Goal: Transaction & Acquisition: Purchase product/service

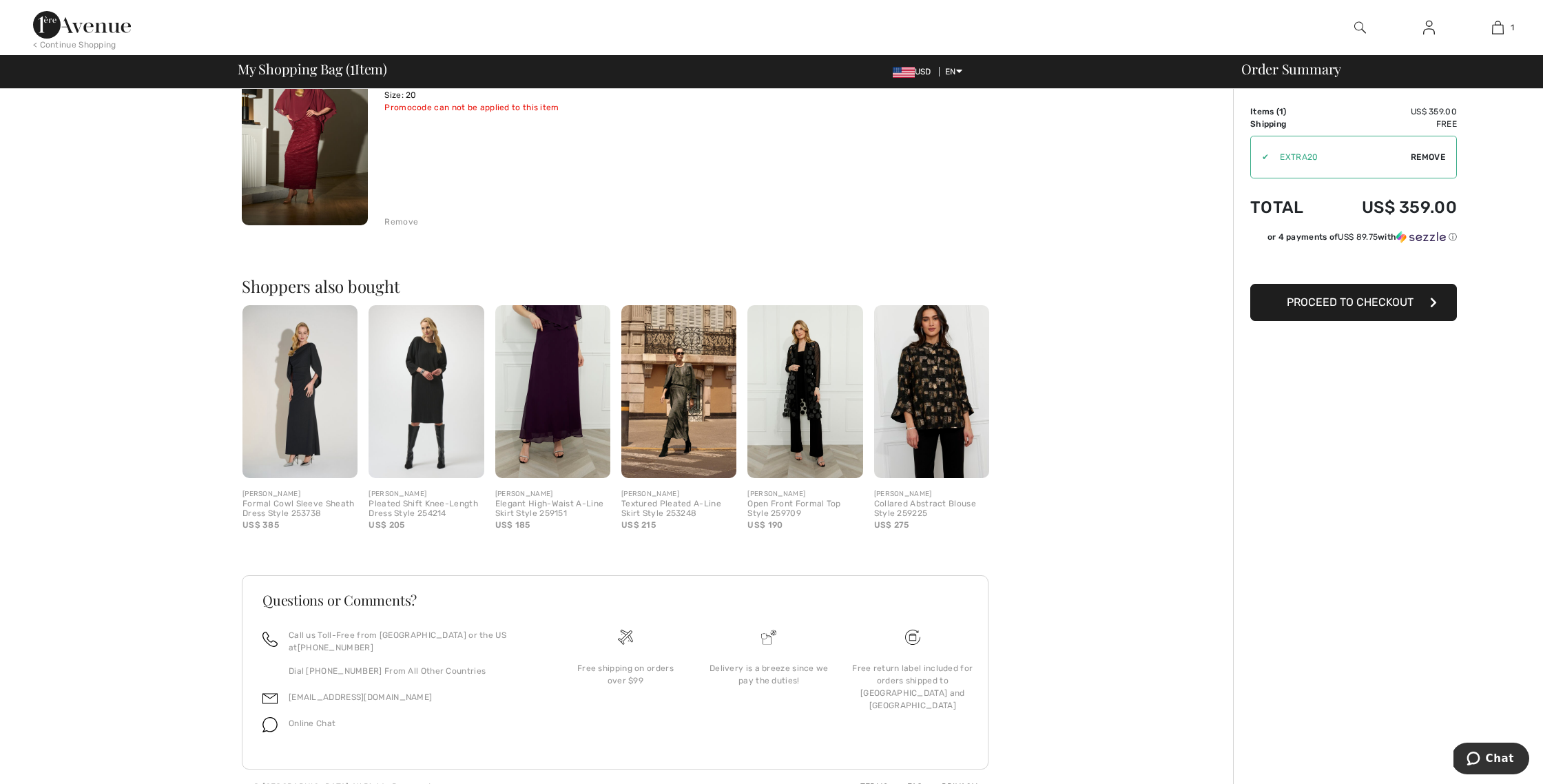
scroll to position [173, 0]
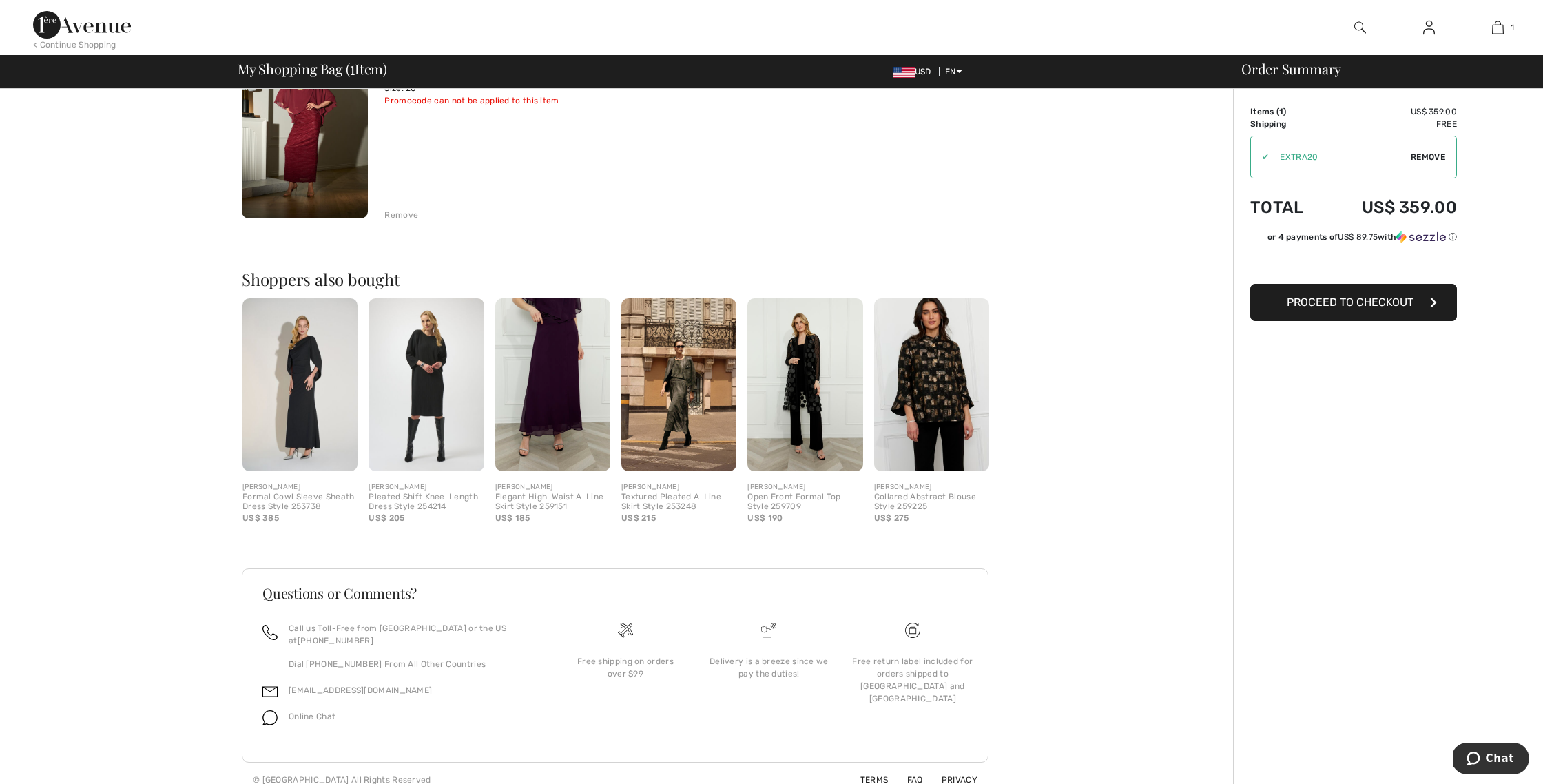
click at [1343, 299] on span "Proceed to Checkout" at bounding box center [1350, 302] width 127 height 13
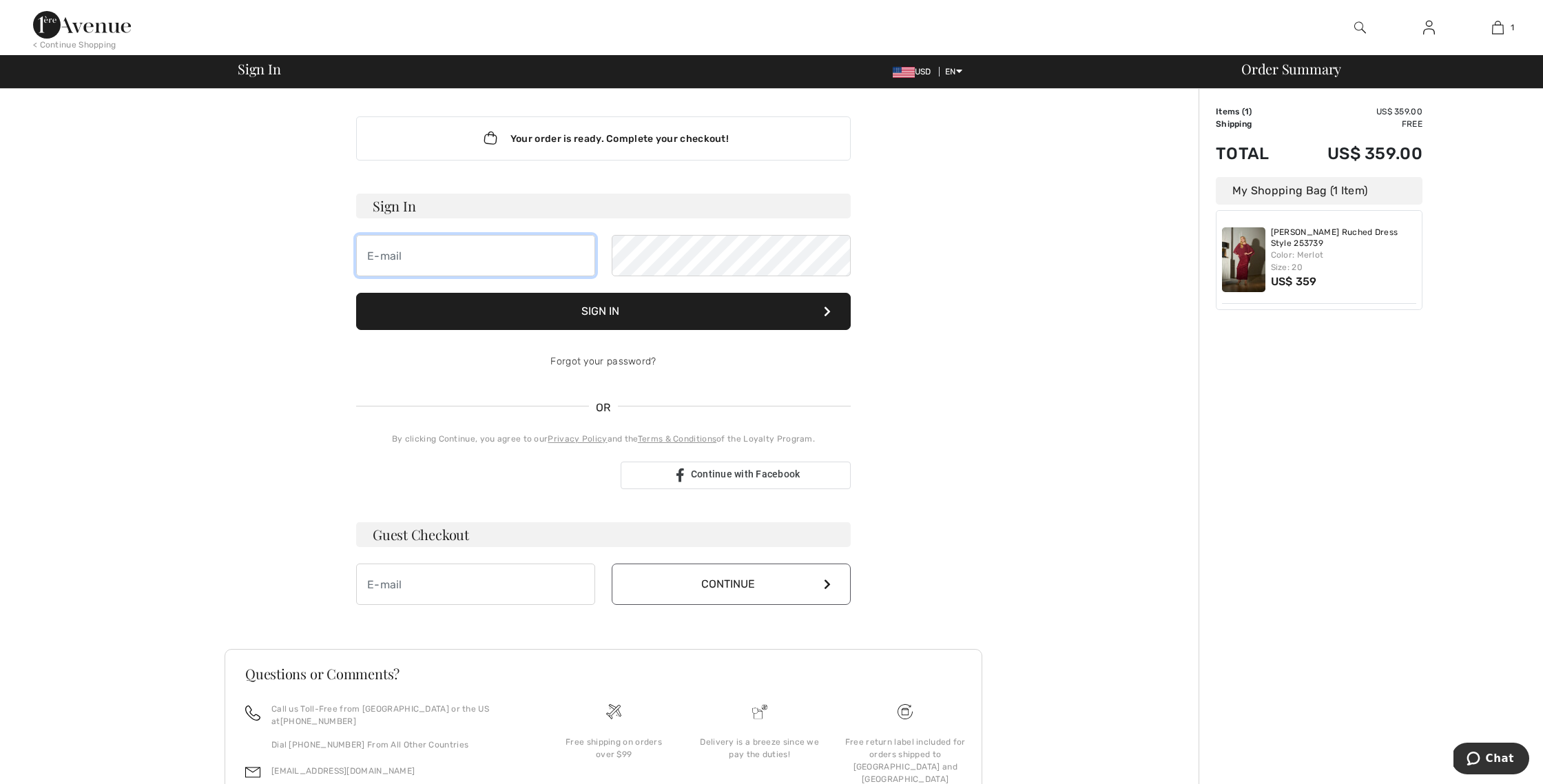
click at [410, 258] on input "email" at bounding box center [475, 255] width 239 height 41
type input "[PERSON_NAME][EMAIL_ADDRESS][DOMAIN_NAME]"
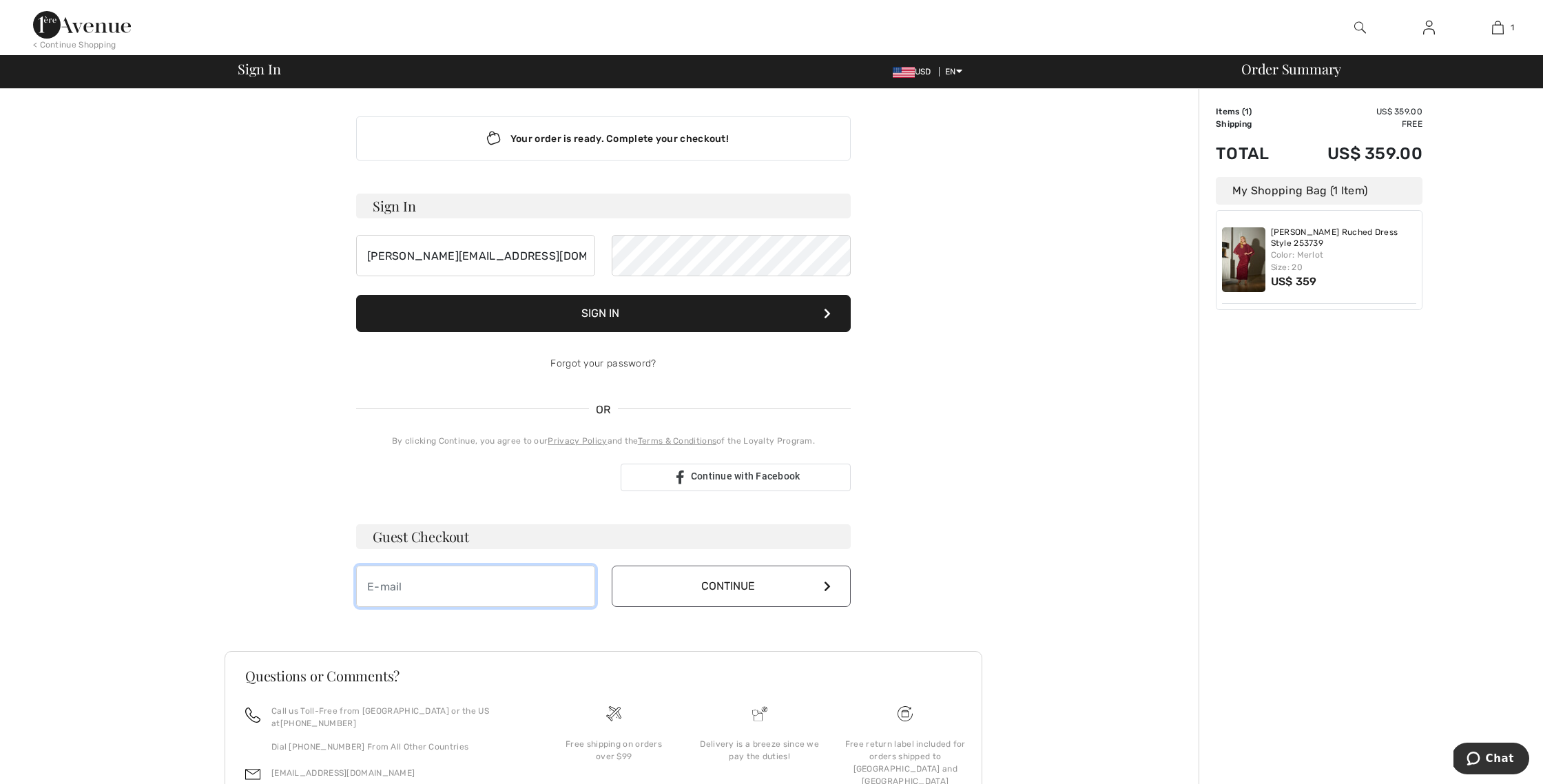
click at [428, 589] on input "email" at bounding box center [475, 585] width 239 height 41
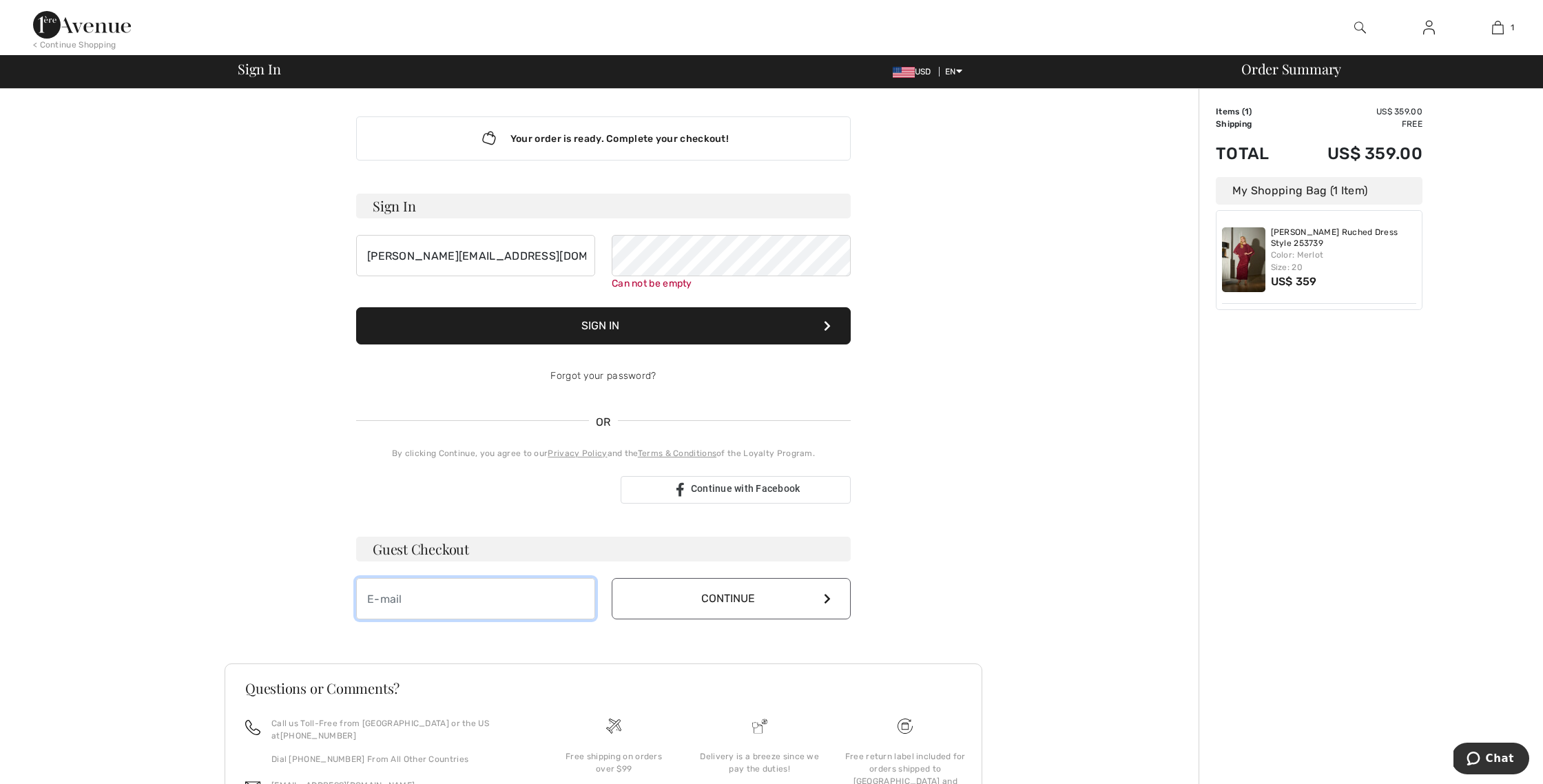
type input "leslee.hammer@gmail.com"
click at [725, 598] on button "Continue" at bounding box center [731, 598] width 239 height 41
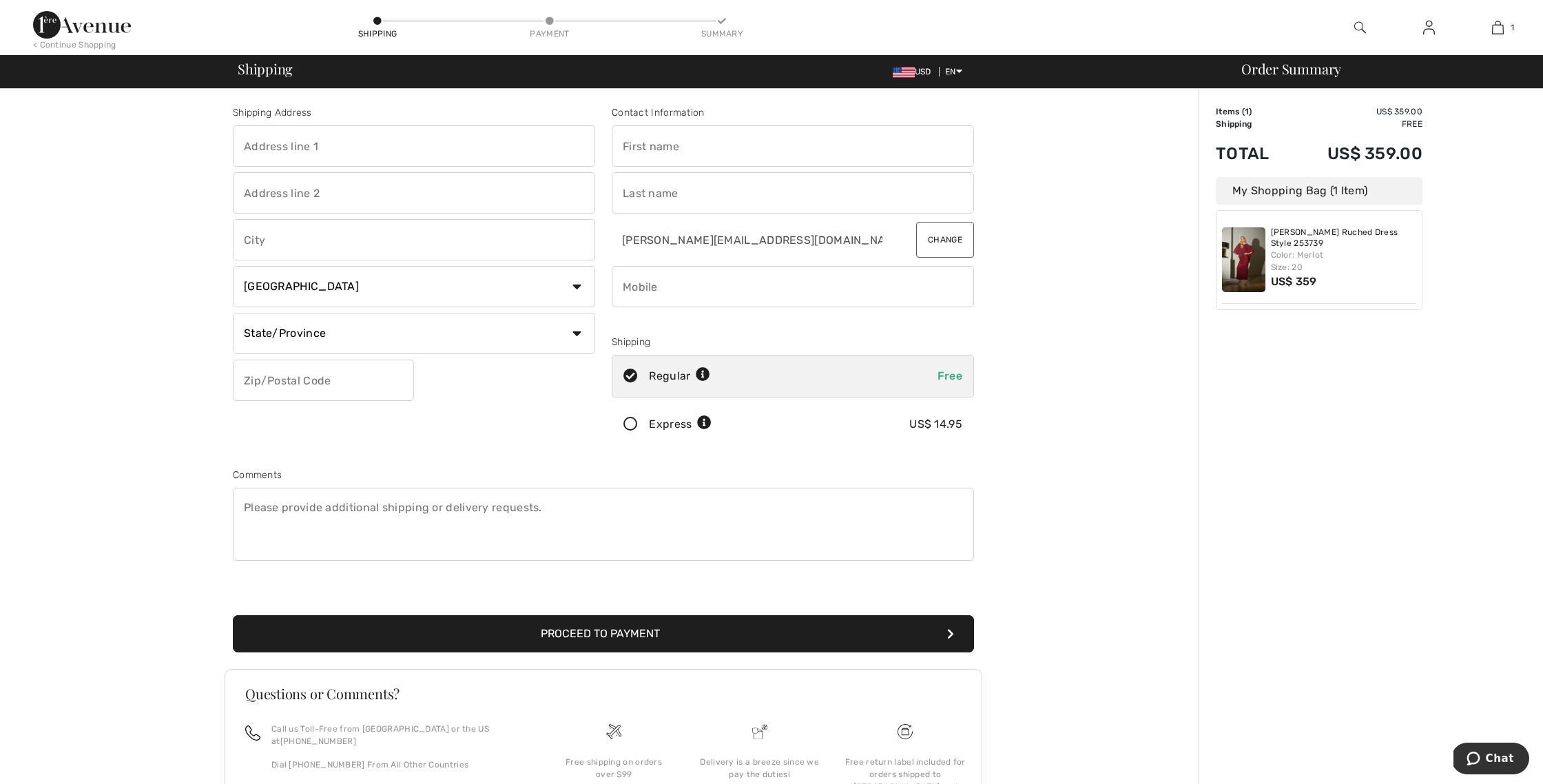
click at [313, 150] on input "text" at bounding box center [414, 145] width 362 height 41
type input "[STREET_ADDRESS]"
type input "10 Highland Avenue"
type input "Sleepy Hollow"
select select "US"
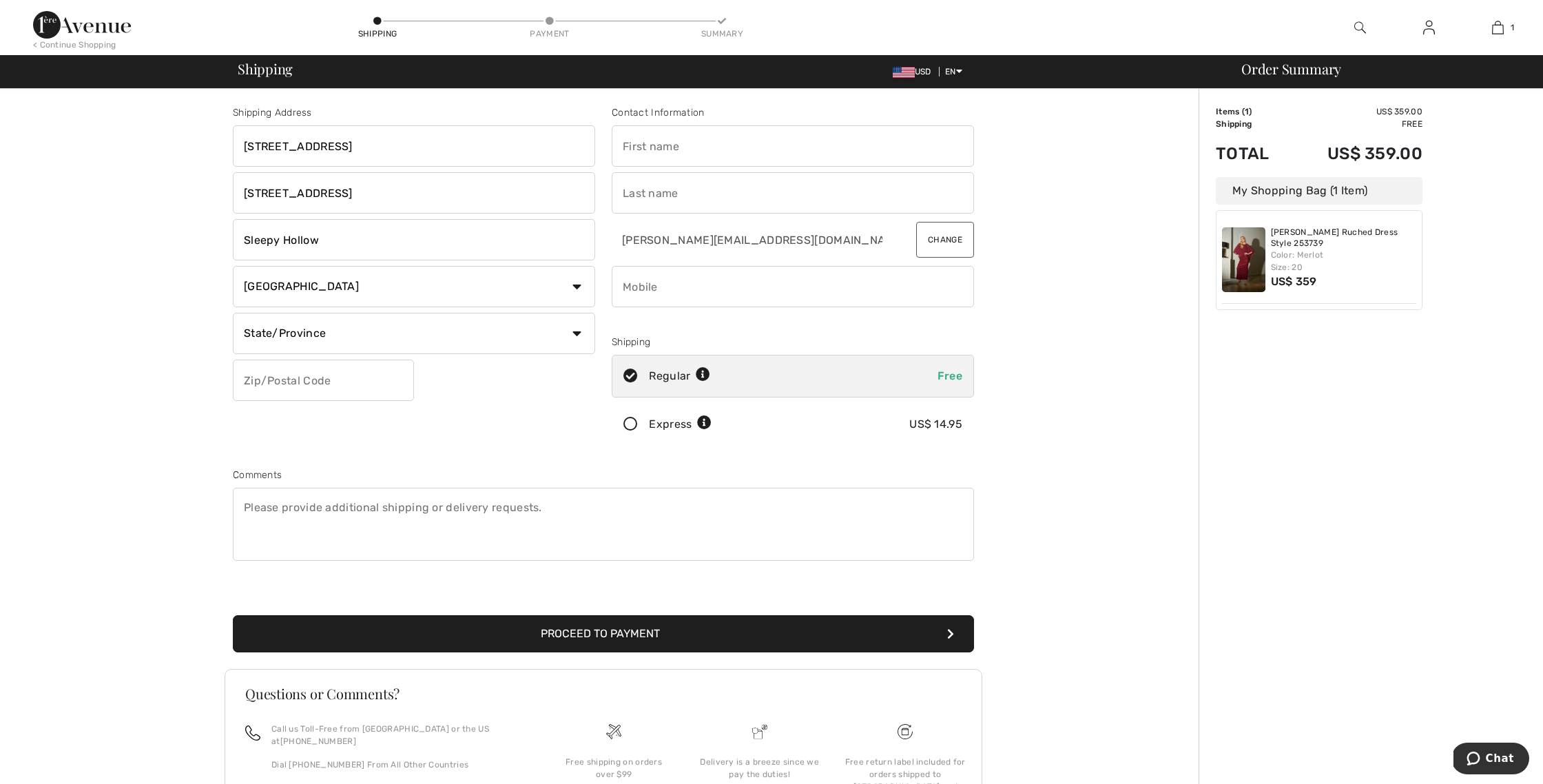
select select "NY"
type input "10591"
type input "Leslee"
type input "Hammer"
type input "9143293764"
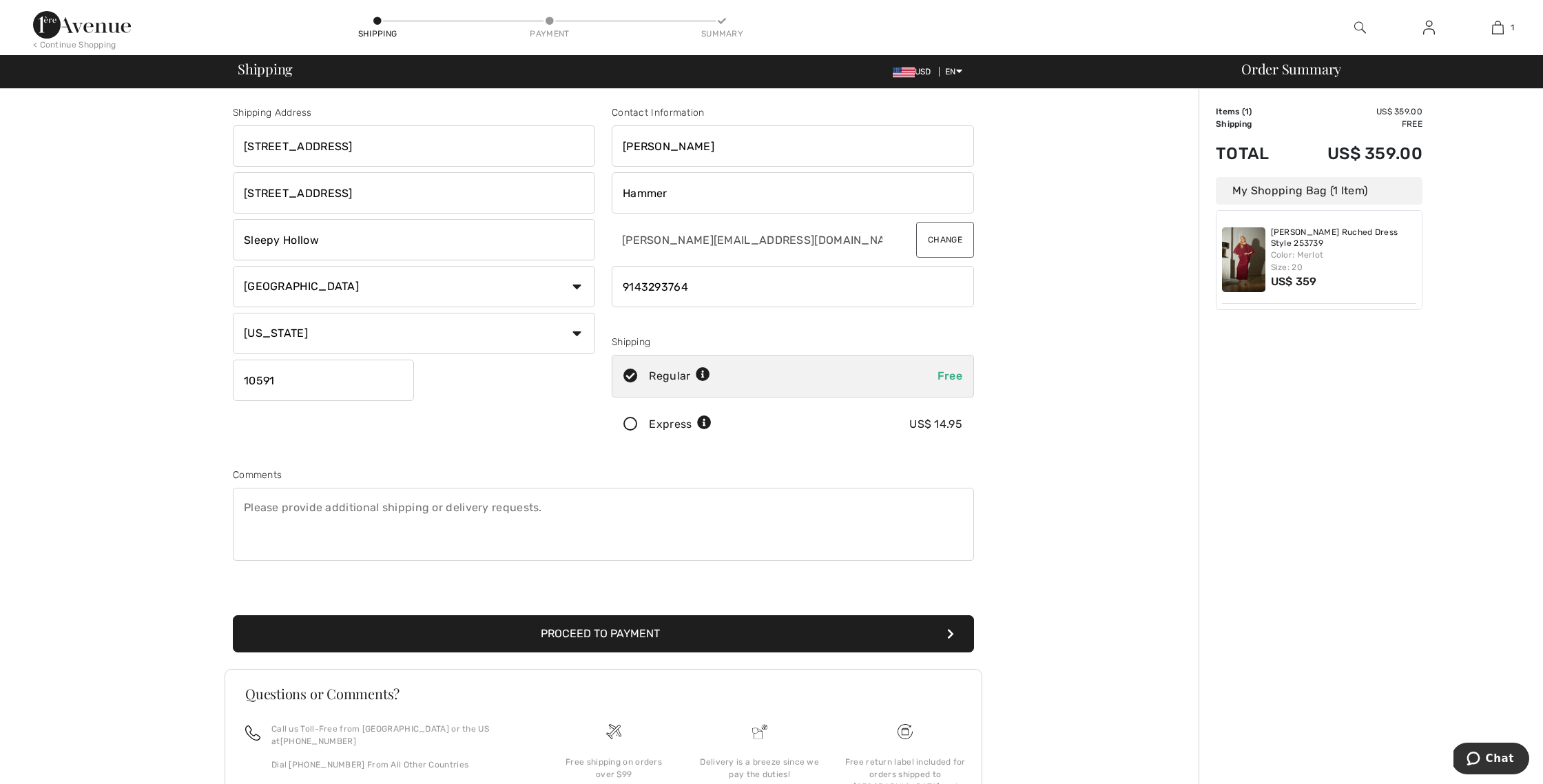
scroll to position [8, 0]
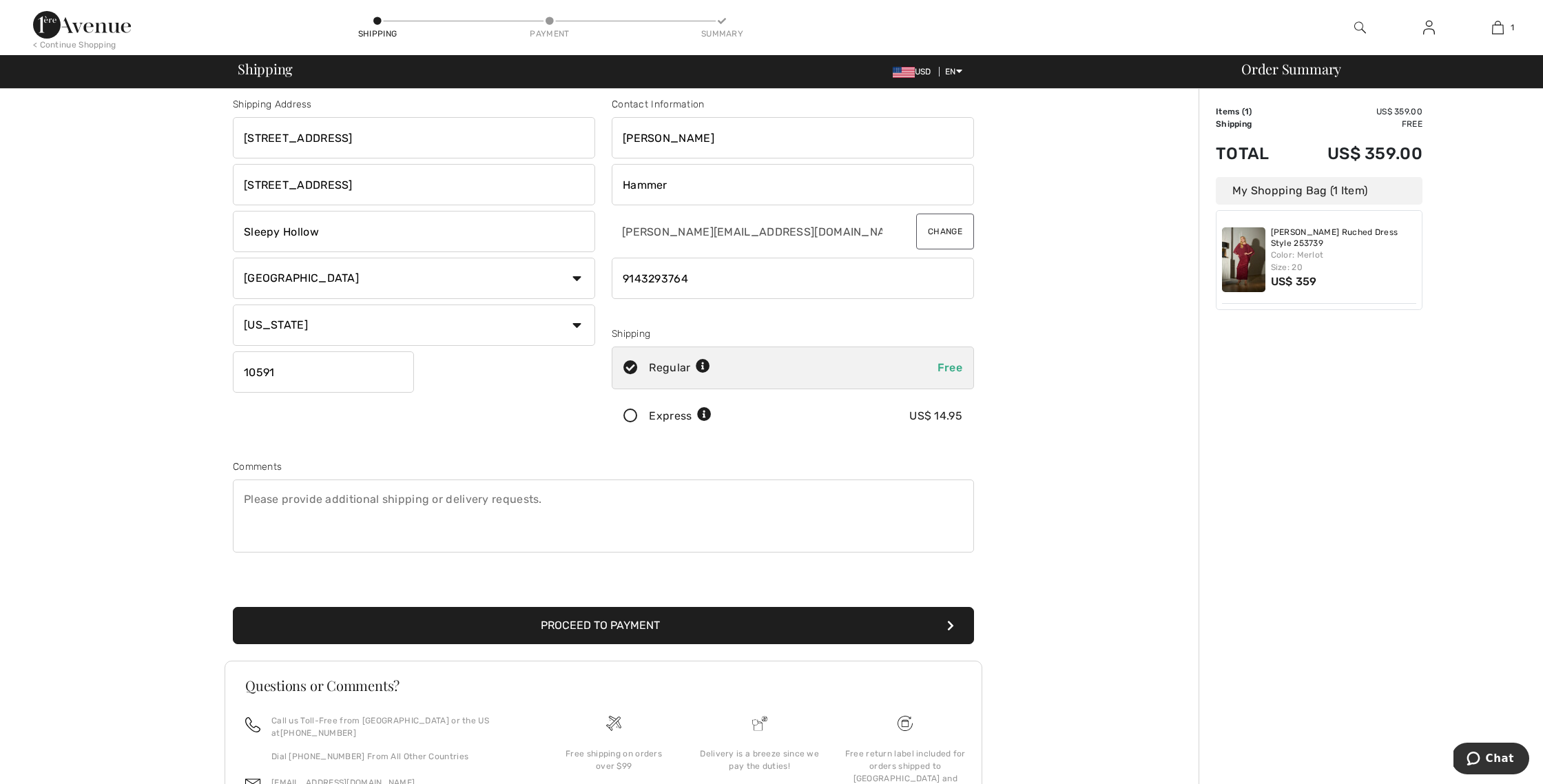
click at [1307, 450] on div "Order Summary Details Items ( 1 ) US$ 359.00 Promo code US$ 0.00 Shipping Free …" at bounding box center [1371, 485] width 345 height 808
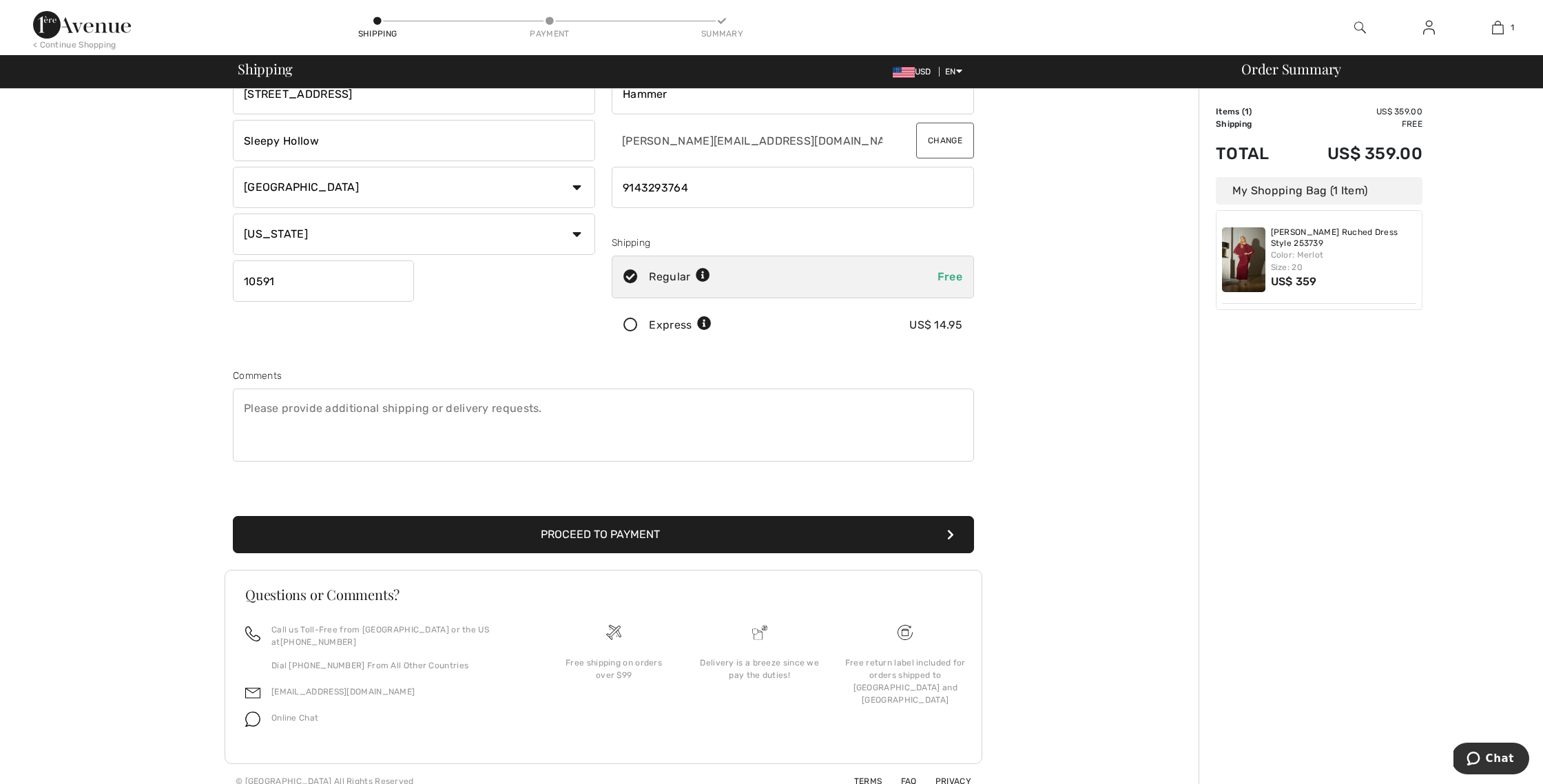
scroll to position [101, 0]
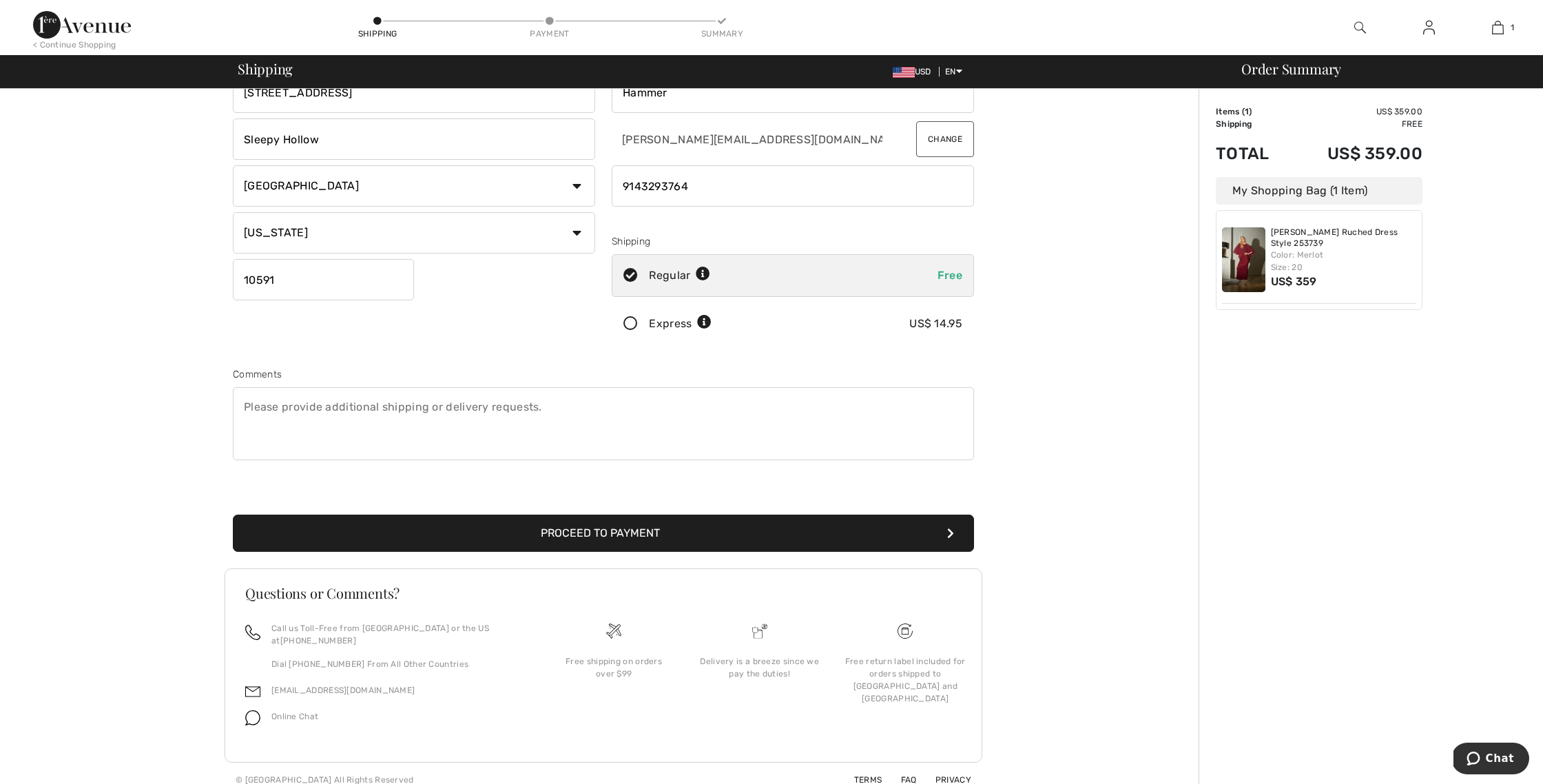
click at [503, 536] on button "Proceed to Payment" at bounding box center [603, 533] width 741 height 38
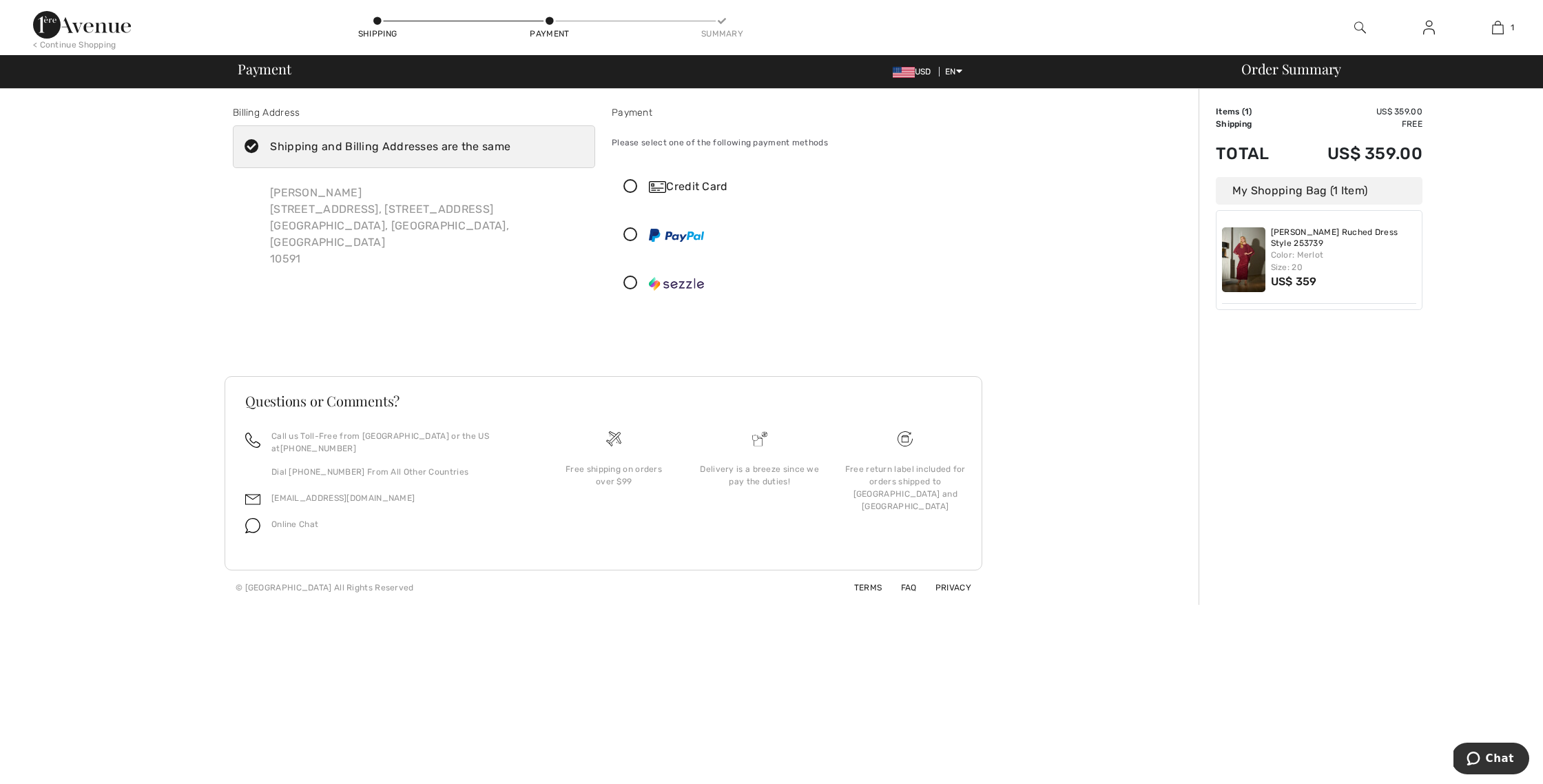
click at [630, 185] on icon at bounding box center [631, 186] width 37 height 15
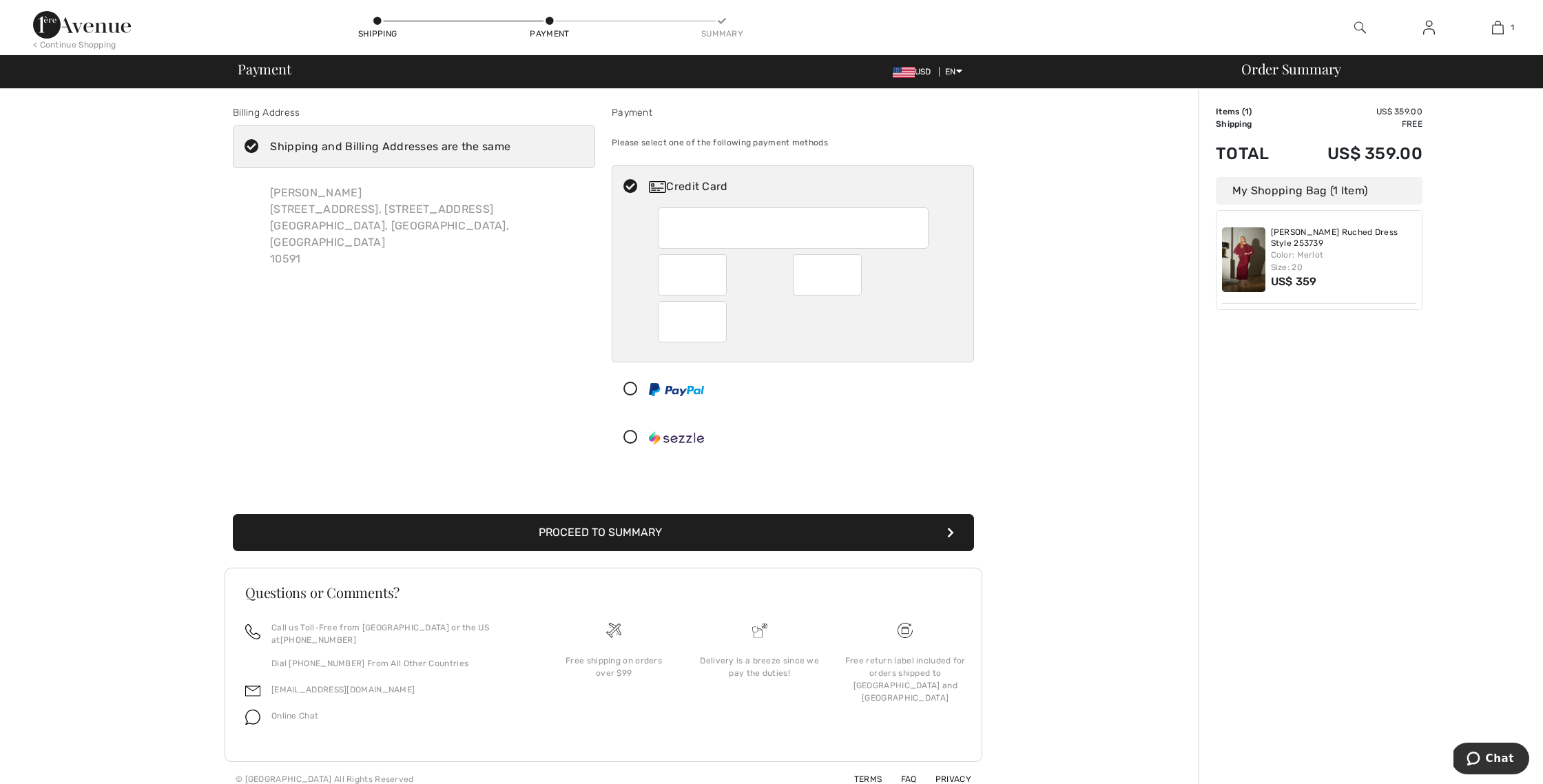
click at [1050, 264] on div "Billing Address Shipping and Billing Addresses are the same Leslee Hammer 10 Hi…" at bounding box center [603, 443] width 1190 height 708
click at [682, 536] on button "Proceed to Summary" at bounding box center [603, 532] width 741 height 38
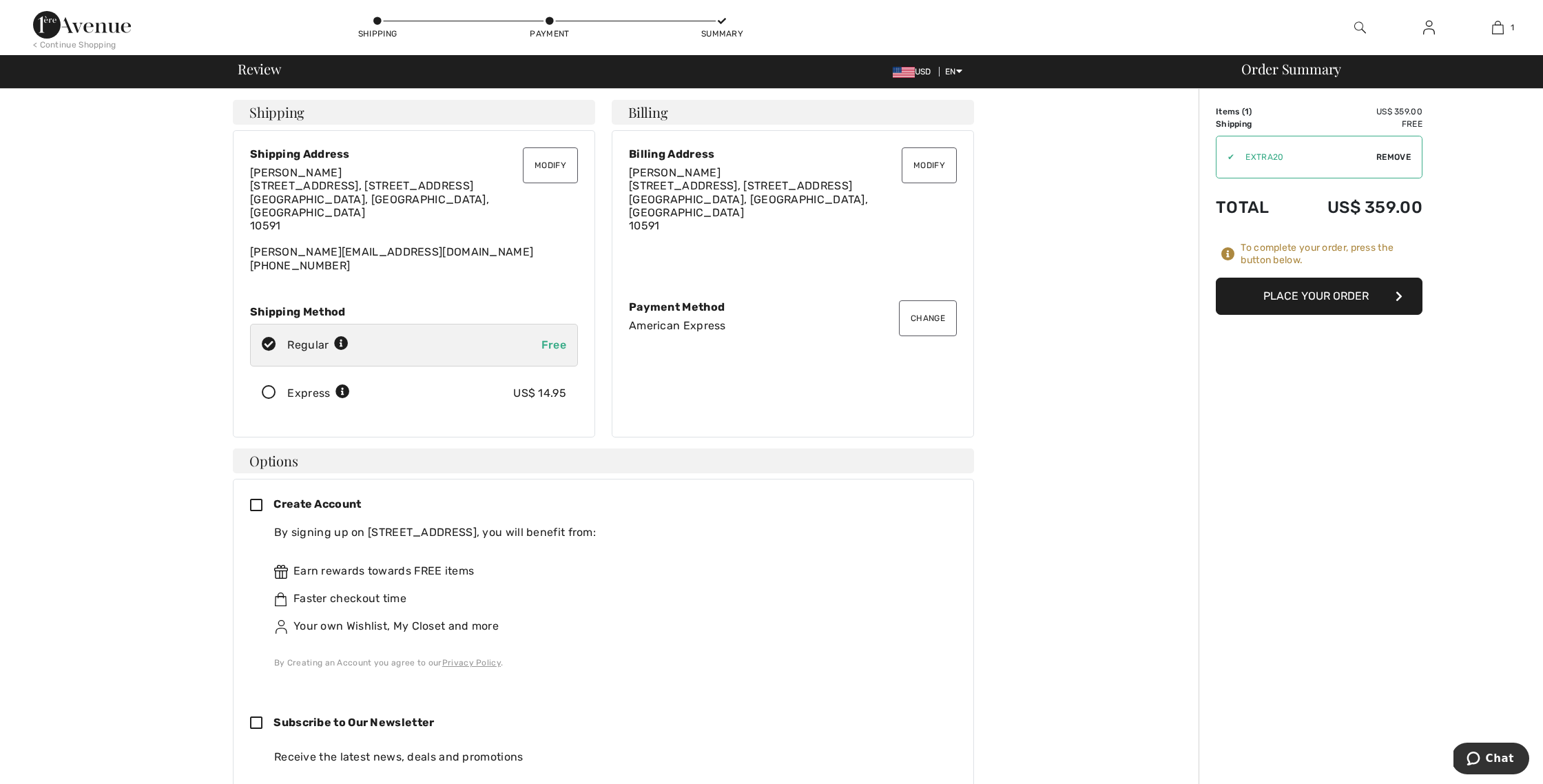
click at [1133, 542] on div "To complete your order, scroll below. Shipping Modify Modify Shipping Address L…" at bounding box center [603, 726] width 1190 height 1274
click at [1301, 298] on button "Place Your Order" at bounding box center [1320, 296] width 207 height 38
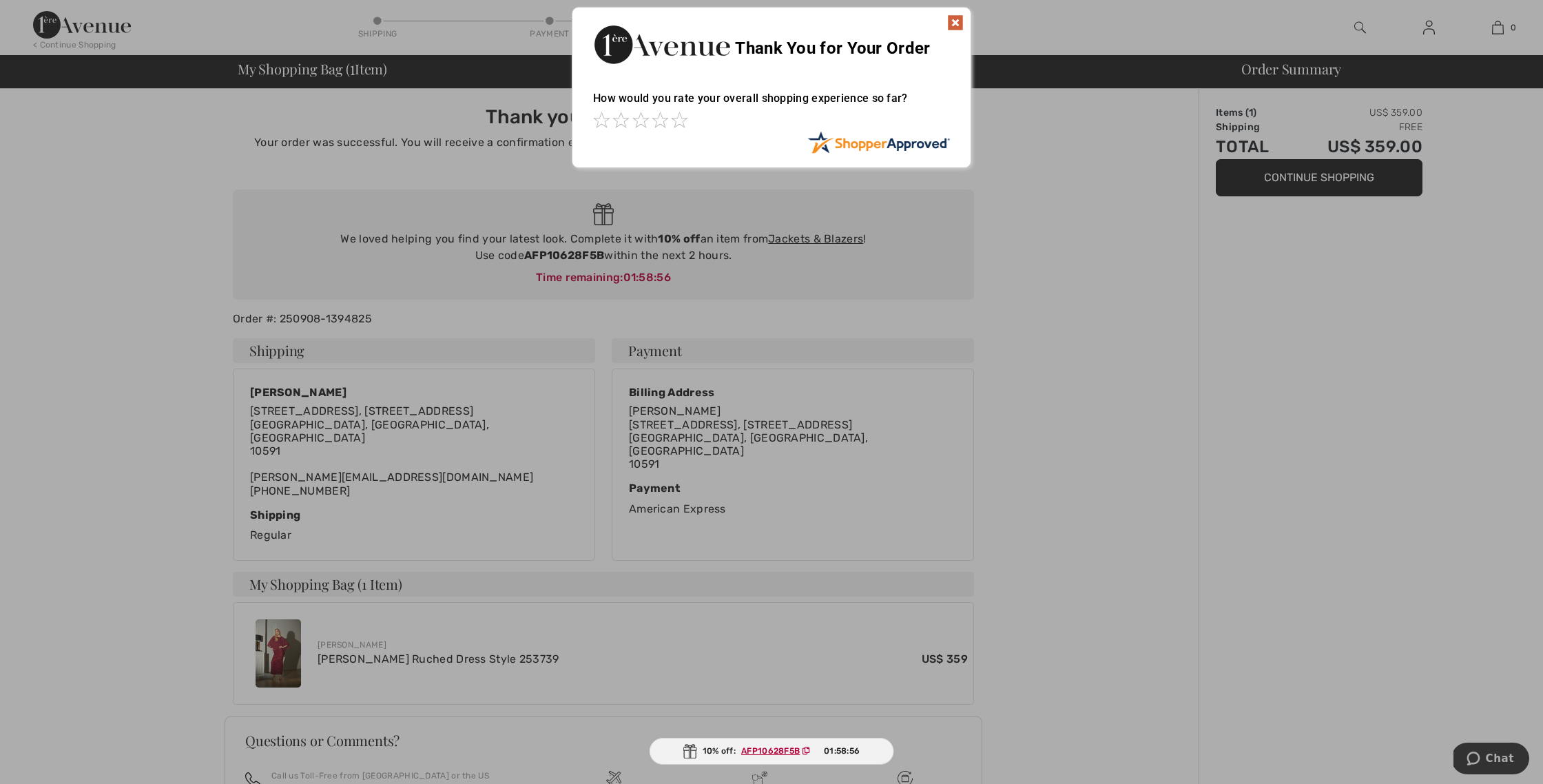
click at [950, 18] on img at bounding box center [956, 23] width 17 height 17
